Goal: Task Accomplishment & Management: Use online tool/utility

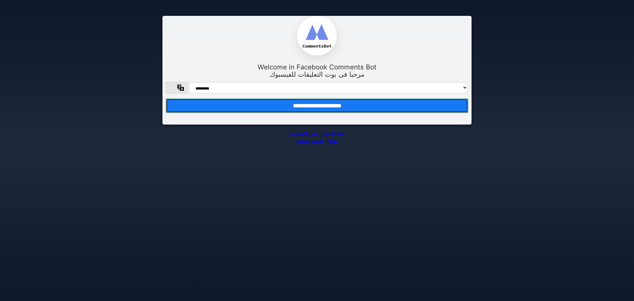
click at [231, 103] on input "**********" at bounding box center [317, 105] width 302 height 15
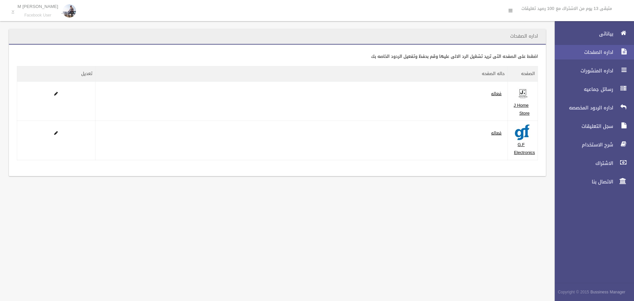
click at [602, 54] on span "اداره الصفحات" at bounding box center [582, 52] width 66 height 7
click at [531, 35] on header "اداره الصفحات" at bounding box center [524, 36] width 44 height 13
click at [87, 73] on th "تعديل" at bounding box center [56, 73] width 78 height 15
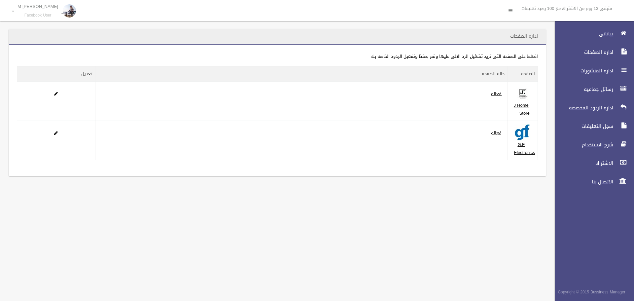
click at [60, 35] on div "اداره الصفحات" at bounding box center [277, 37] width 537 height 16
drag, startPoint x: 66, startPoint y: 33, endPoint x: 139, endPoint y: 40, distance: 73.2
click at [139, 40] on div "اداره الصفحات" at bounding box center [277, 37] width 537 height 16
click at [506, 14] on link at bounding box center [511, 11] width 12 height 12
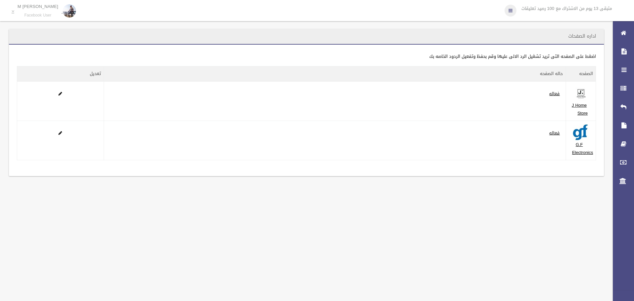
click at [506, 14] on link at bounding box center [511, 11] width 12 height 12
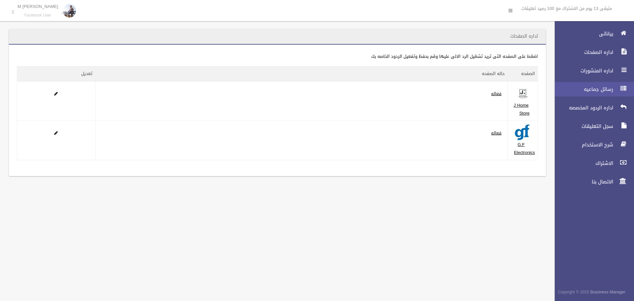
click at [583, 88] on span "رسائل جماعيه" at bounding box center [582, 89] width 66 height 7
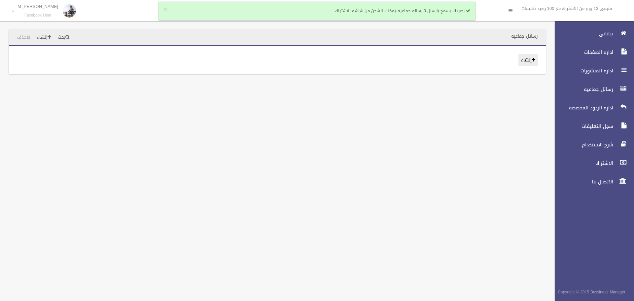
click at [533, 63] on link "إنشاء" at bounding box center [527, 60] width 19 height 12
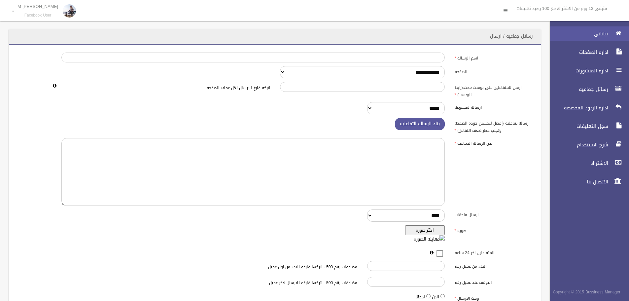
click at [578, 32] on span "بياناتى" at bounding box center [577, 33] width 66 height 7
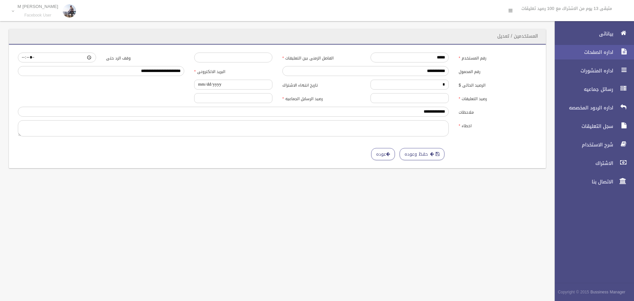
click at [605, 55] on link "اداره الصفحات" at bounding box center [591, 52] width 85 height 15
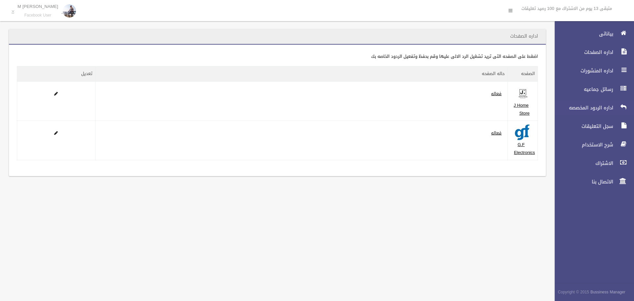
click at [599, 108] on span "اداره الردود المخصصه" at bounding box center [582, 107] width 66 height 7
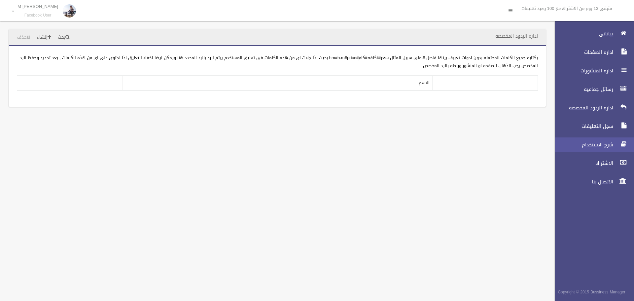
click at [599, 142] on span "شرح الاستخدام" at bounding box center [582, 144] width 66 height 7
